Goal: Transaction & Acquisition: Obtain resource

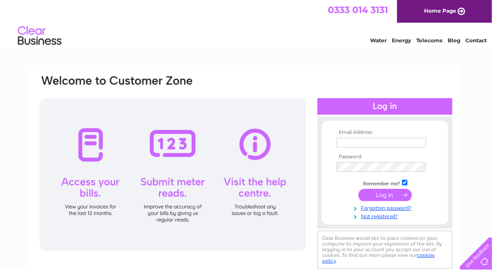
type input "kathleen.bewick@raccortubi.com"
click at [391, 193] on input "submit" at bounding box center [385, 195] width 54 height 12
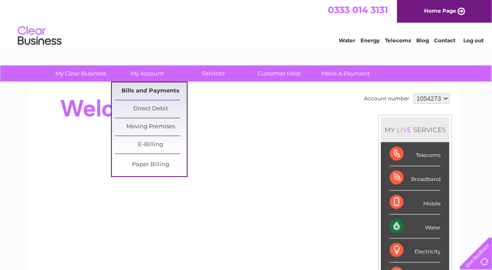
click at [144, 88] on link "Bills and Payments" at bounding box center [151, 90] width 72 height 17
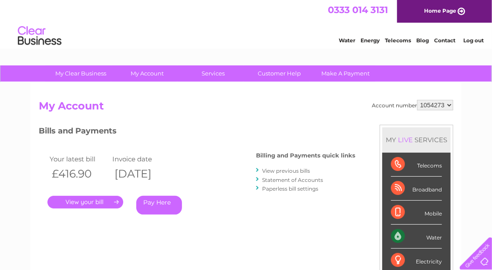
click at [92, 203] on link "." at bounding box center [85, 202] width 76 height 13
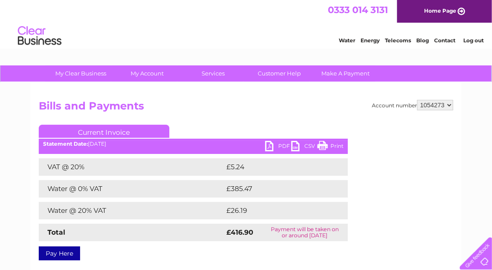
click at [296, 145] on link "CSV" at bounding box center [304, 147] width 26 height 13
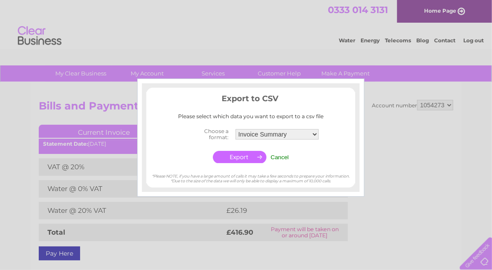
click at [379, 129] on div at bounding box center [246, 135] width 492 height 270
click at [281, 154] on input "Cancel" at bounding box center [280, 157] width 18 height 7
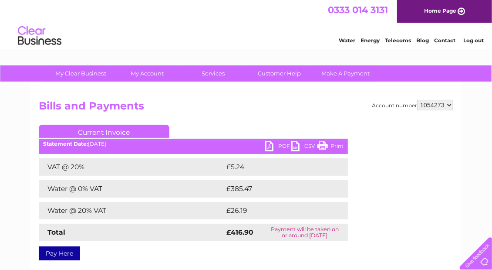
click at [269, 145] on link "PDF" at bounding box center [278, 147] width 26 height 13
